Goal: Use online tool/utility: Utilize a website feature to perform a specific function

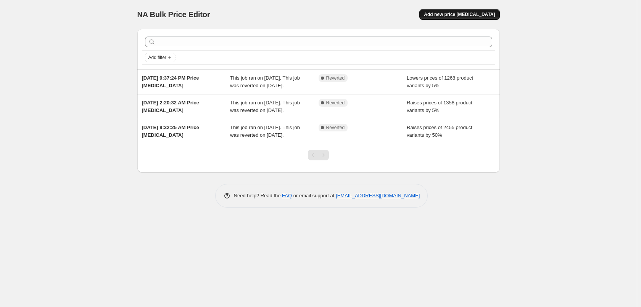
click at [460, 13] on span "Add new price [MEDICAL_DATA]" at bounding box center [459, 14] width 71 height 6
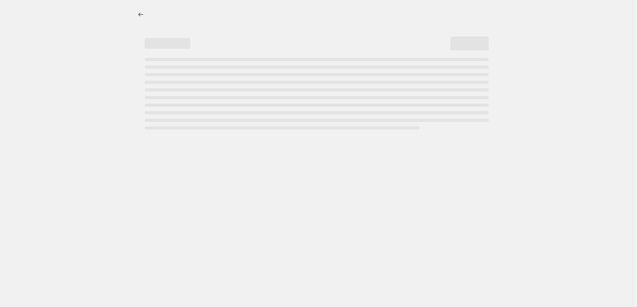
select select "percentage"
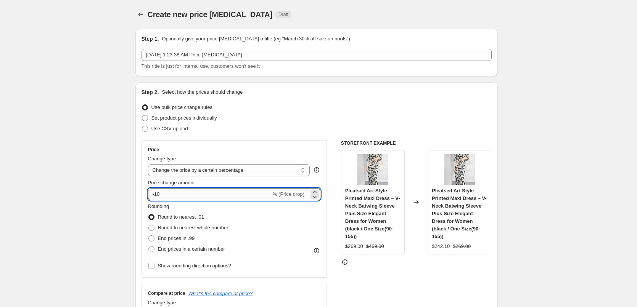
click at [192, 198] on input "-10" at bounding box center [209, 194] width 123 height 12
drag, startPoint x: 192, startPoint y: 198, endPoint x: 158, endPoint y: 198, distance: 34.7
click at [158, 198] on input "-10" at bounding box center [209, 194] width 123 height 12
type input "-50"
click at [152, 238] on span at bounding box center [151, 239] width 6 height 6
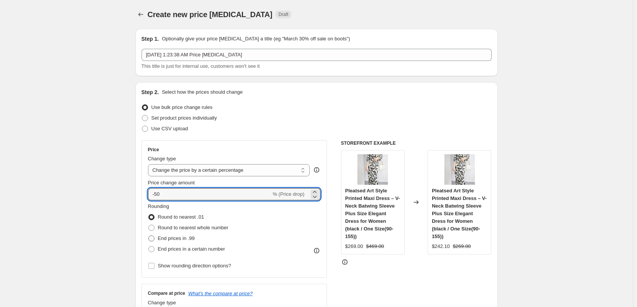
click at [149, 236] on input "End prices in .99" at bounding box center [148, 236] width 0 height 0
radio input "true"
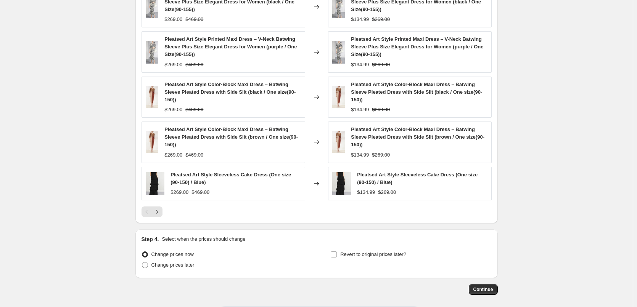
scroll to position [498, 0]
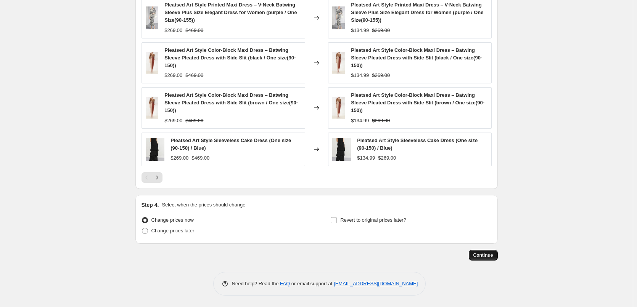
click at [486, 254] on span "Continue" at bounding box center [483, 256] width 20 height 6
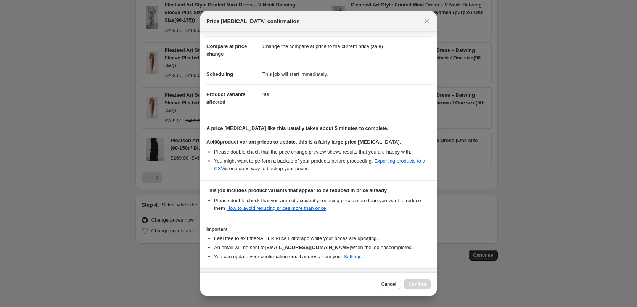
scroll to position [56, 0]
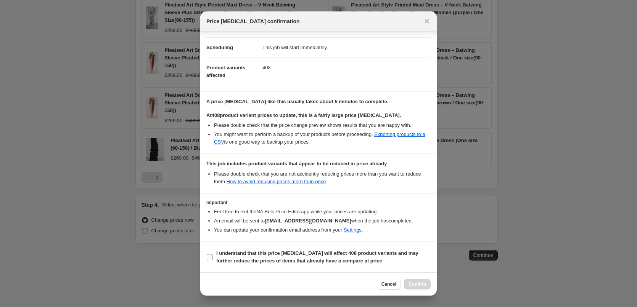
click at [210, 258] on input "I understand that this price change job will affect 408 product variants and ma…" at bounding box center [210, 257] width 6 height 6
checkbox input "true"
click at [419, 284] on span "Confirm" at bounding box center [418, 285] width 18 height 6
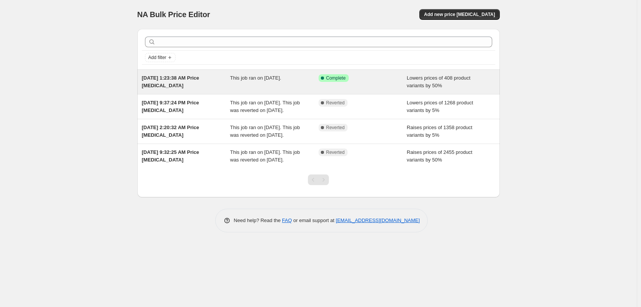
click at [315, 78] on div "This job ran on [DATE]." at bounding box center [274, 81] width 89 height 15
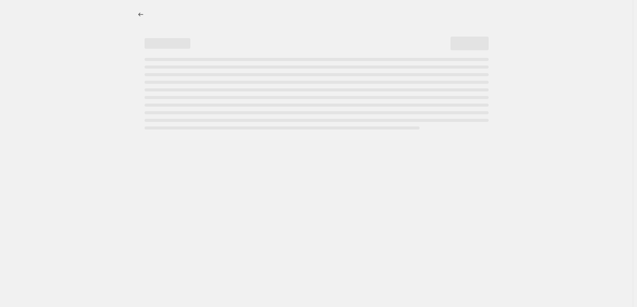
select select "percentage"
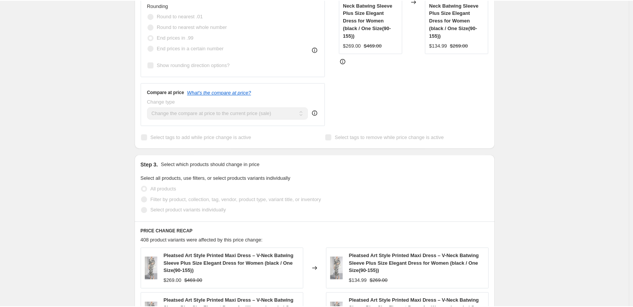
scroll to position [343, 0]
